Goal: Task Accomplishment & Management: Use online tool/utility

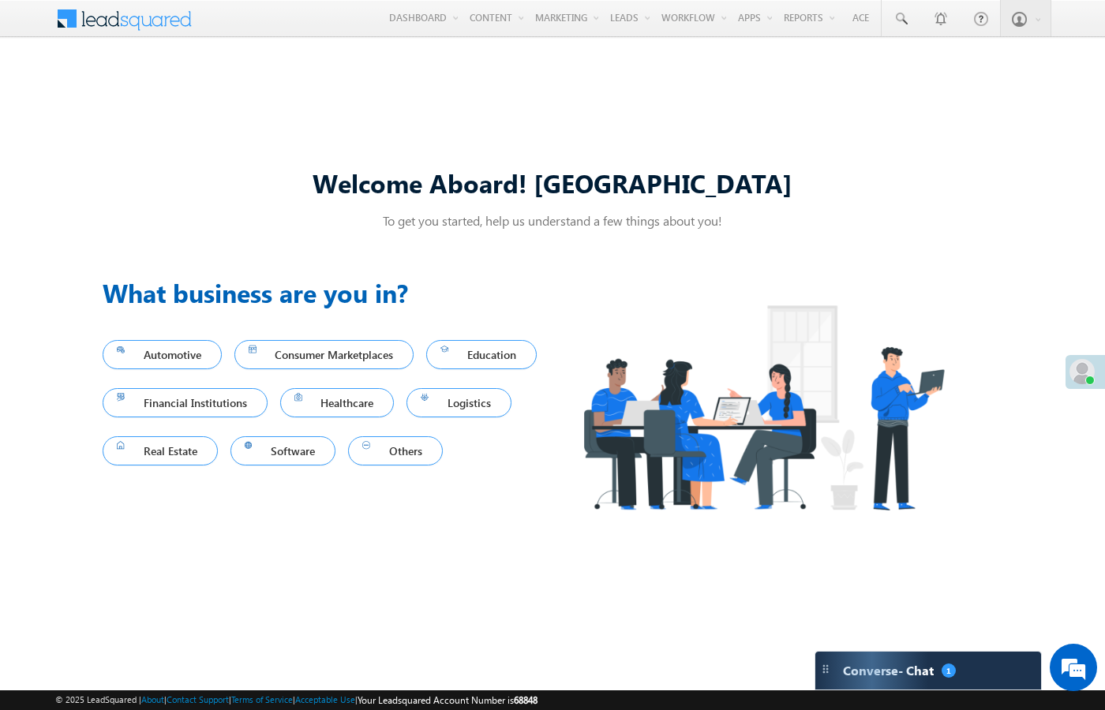
click at [94, 162] on div "Welcome Aboard! Sukhbir To get you started, help us understand a few things abo…" at bounding box center [552, 355] width 1105 height 604
drag, startPoint x: 390, startPoint y: 185, endPoint x: 809, endPoint y: 175, distance: 419.1
click at [783, 174] on div "Welcome Aboard! Sukhbir" at bounding box center [552, 183] width 899 height 34
click at [824, 193] on div "Welcome Aboard! Sukhbir" at bounding box center [552, 183] width 899 height 34
click at [413, 136] on div "Welcome Aboard! Sukhbir To get you started, help us understand a few things abo…" at bounding box center [552, 355] width 1105 height 604
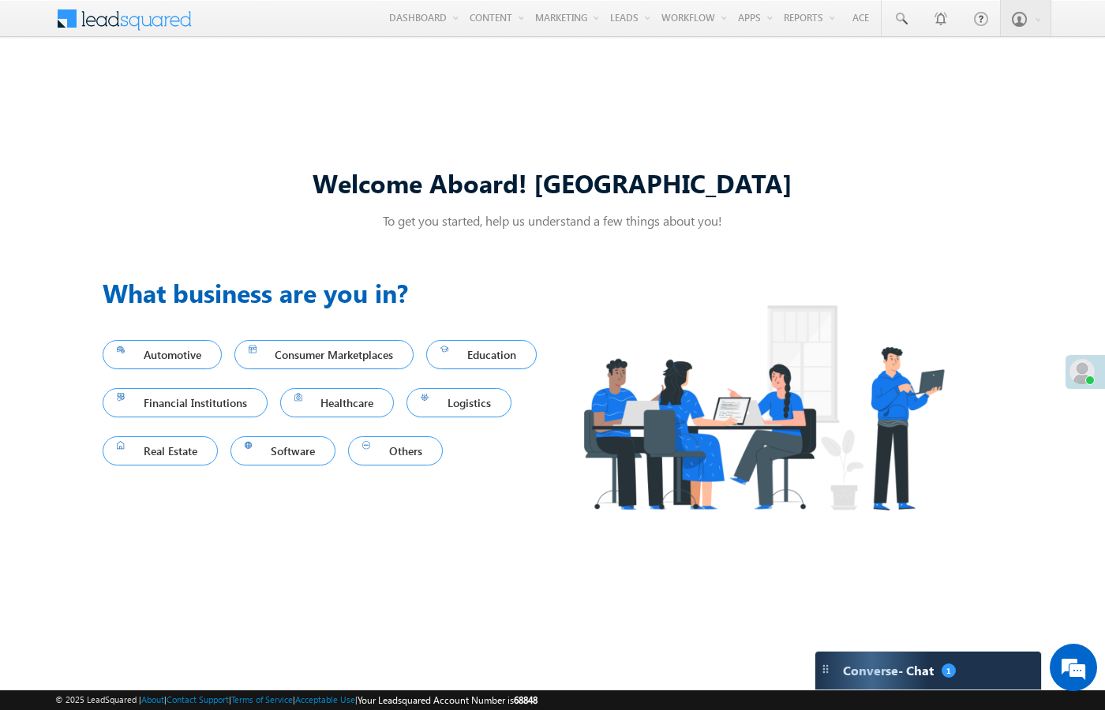
click at [379, 106] on div "Welcome Aboard! Sukhbir To get you started, help us understand a few things abo…" at bounding box center [552, 355] width 1105 height 604
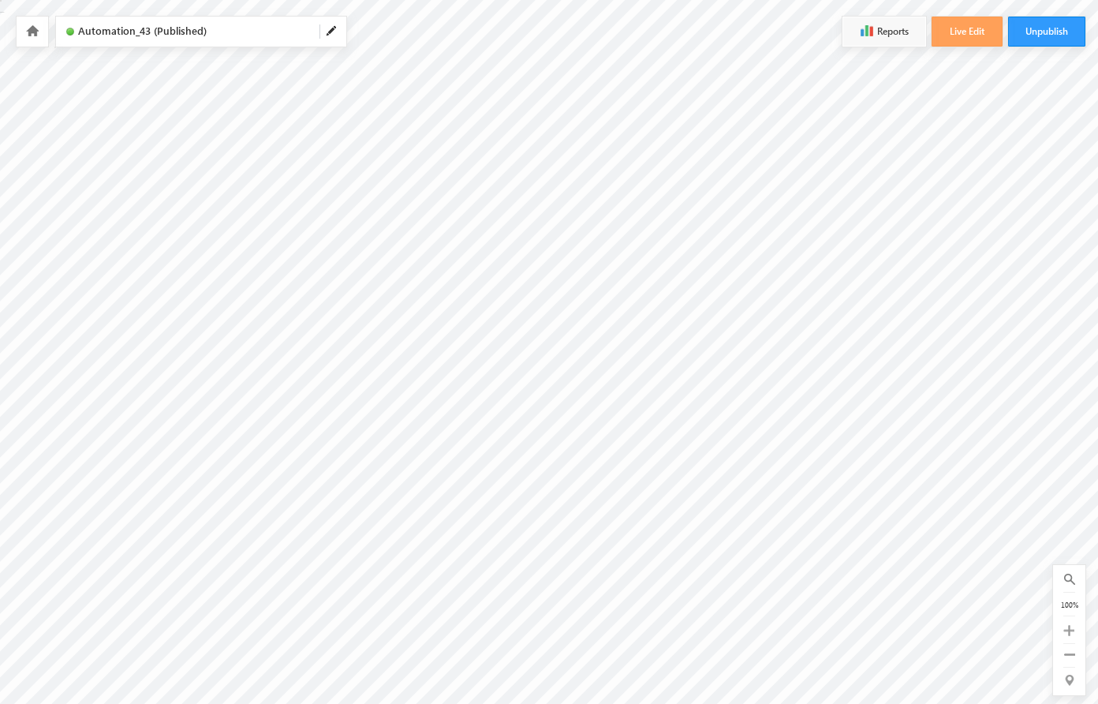
click at [1069, 630] on icon at bounding box center [1069, 630] width 11 height 11
